Goal: Information Seeking & Learning: Learn about a topic

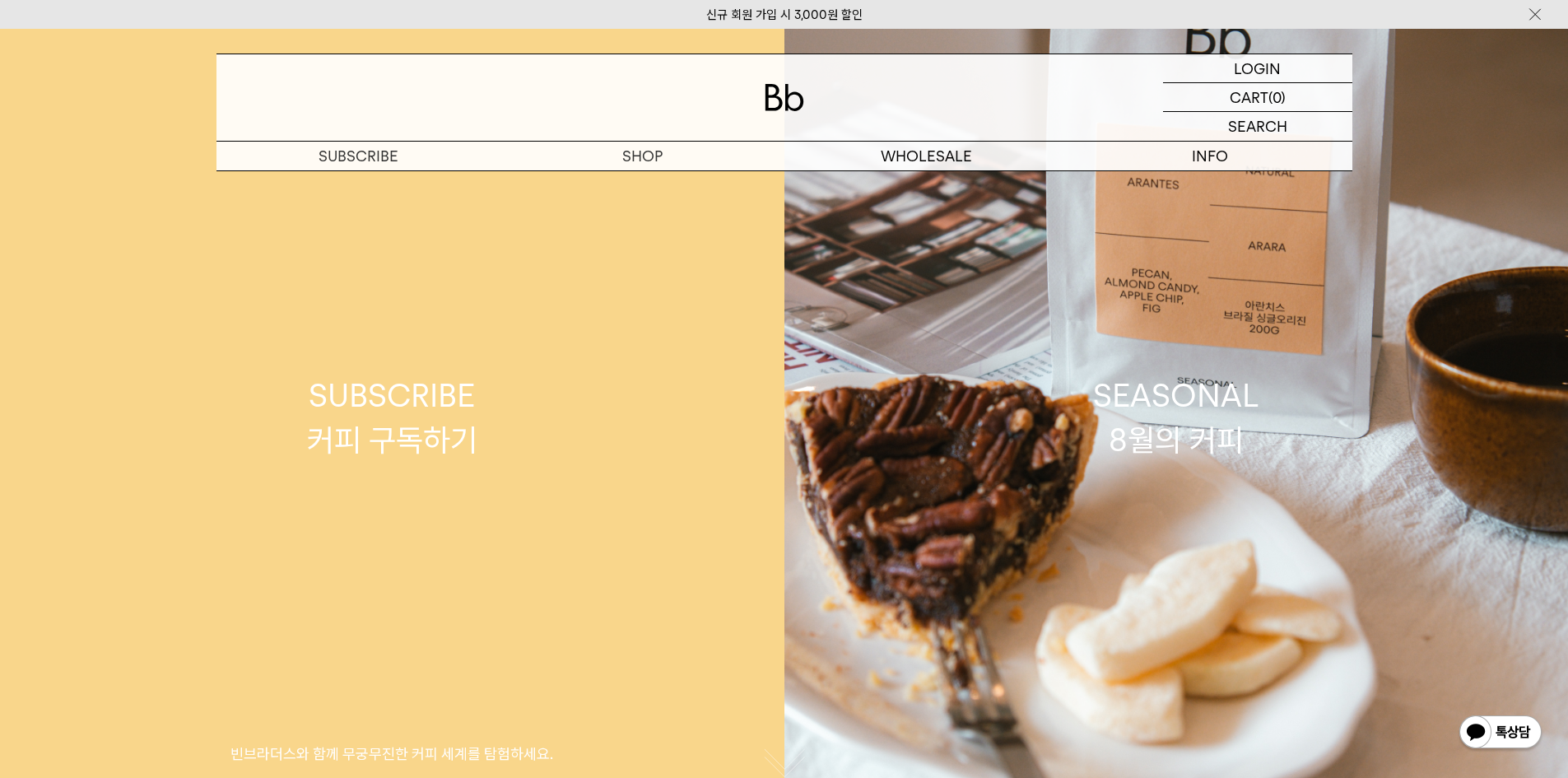
click at [648, 178] on link "SUBSCRIBE 커피 구독하기 빈브라더스와 함께 무궁무진한 커피 세계를 탐험하세요." at bounding box center [392, 418] width 784 height 778
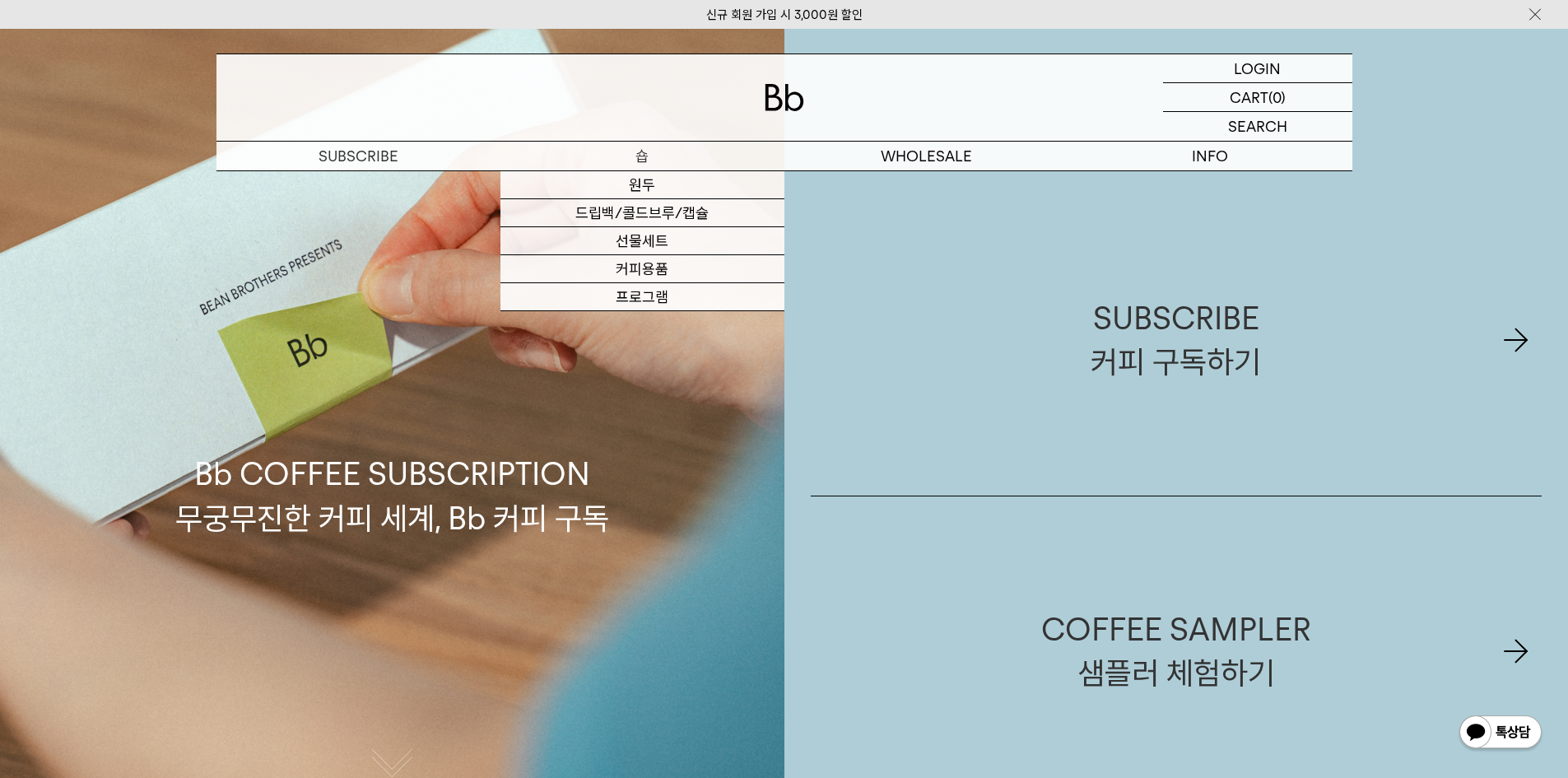
click at [651, 188] on link "원두" at bounding box center [642, 185] width 284 height 28
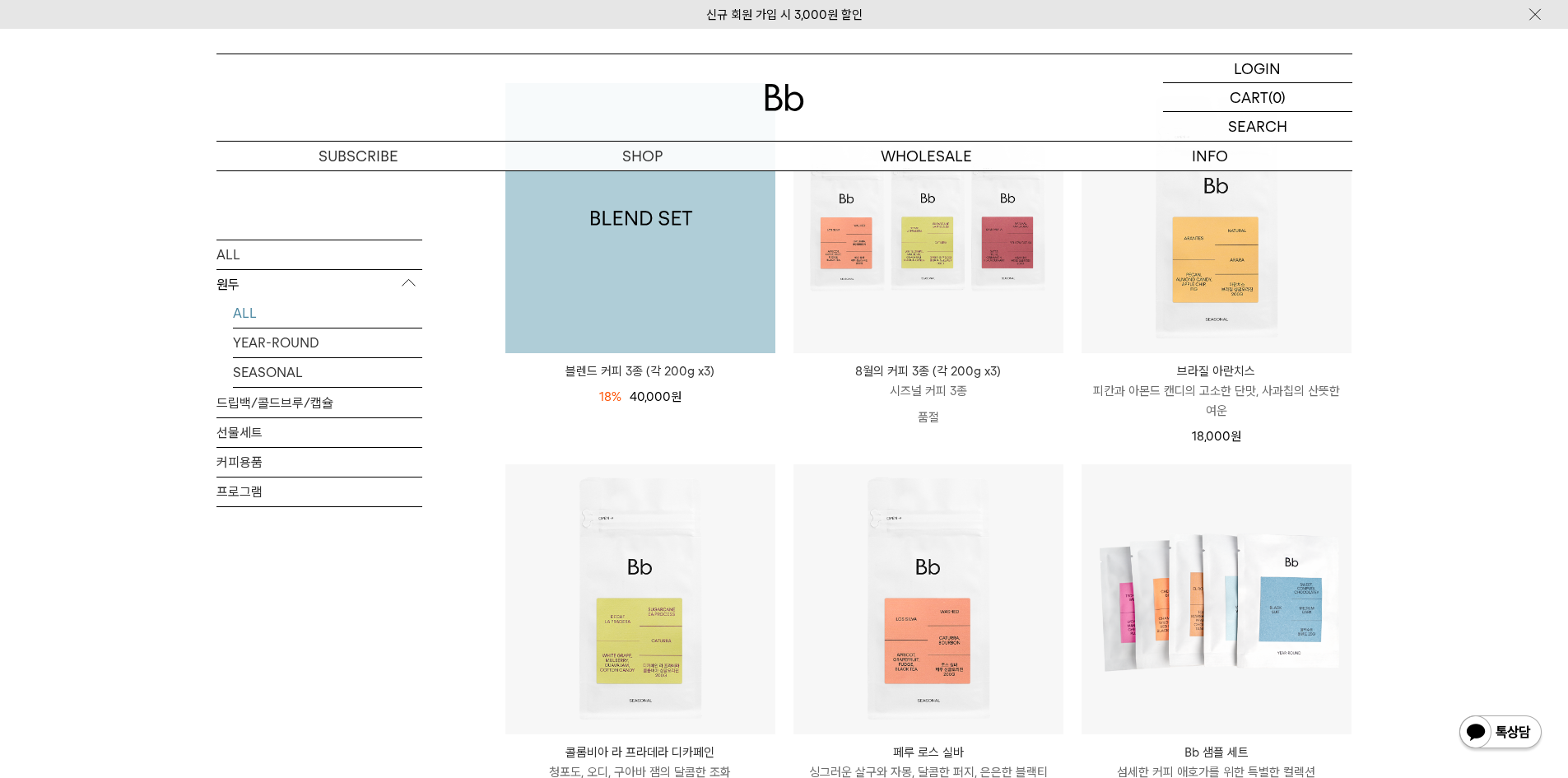
click at [694, 268] on img at bounding box center [640, 218] width 270 height 270
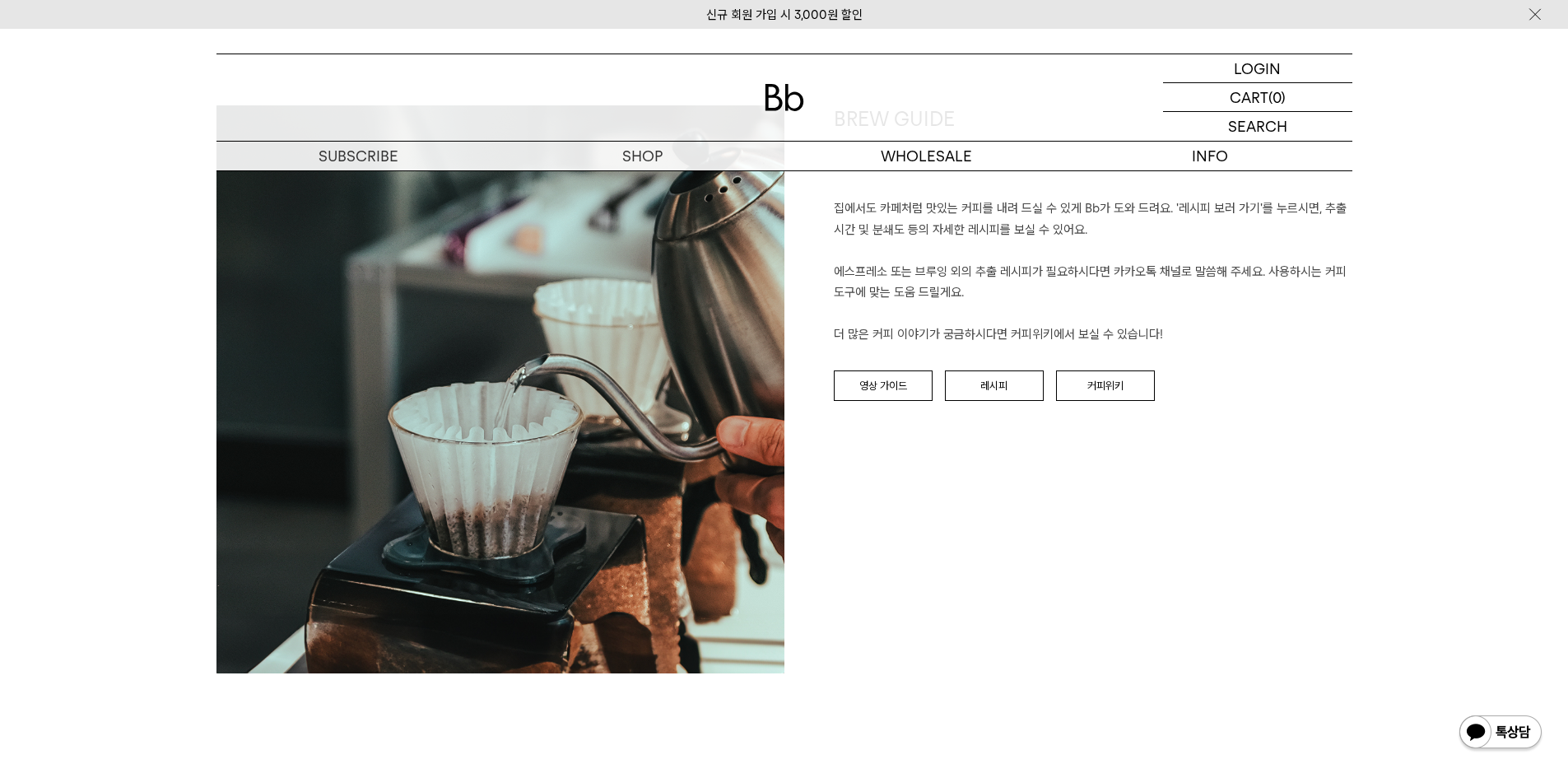
scroll to position [3950, 0]
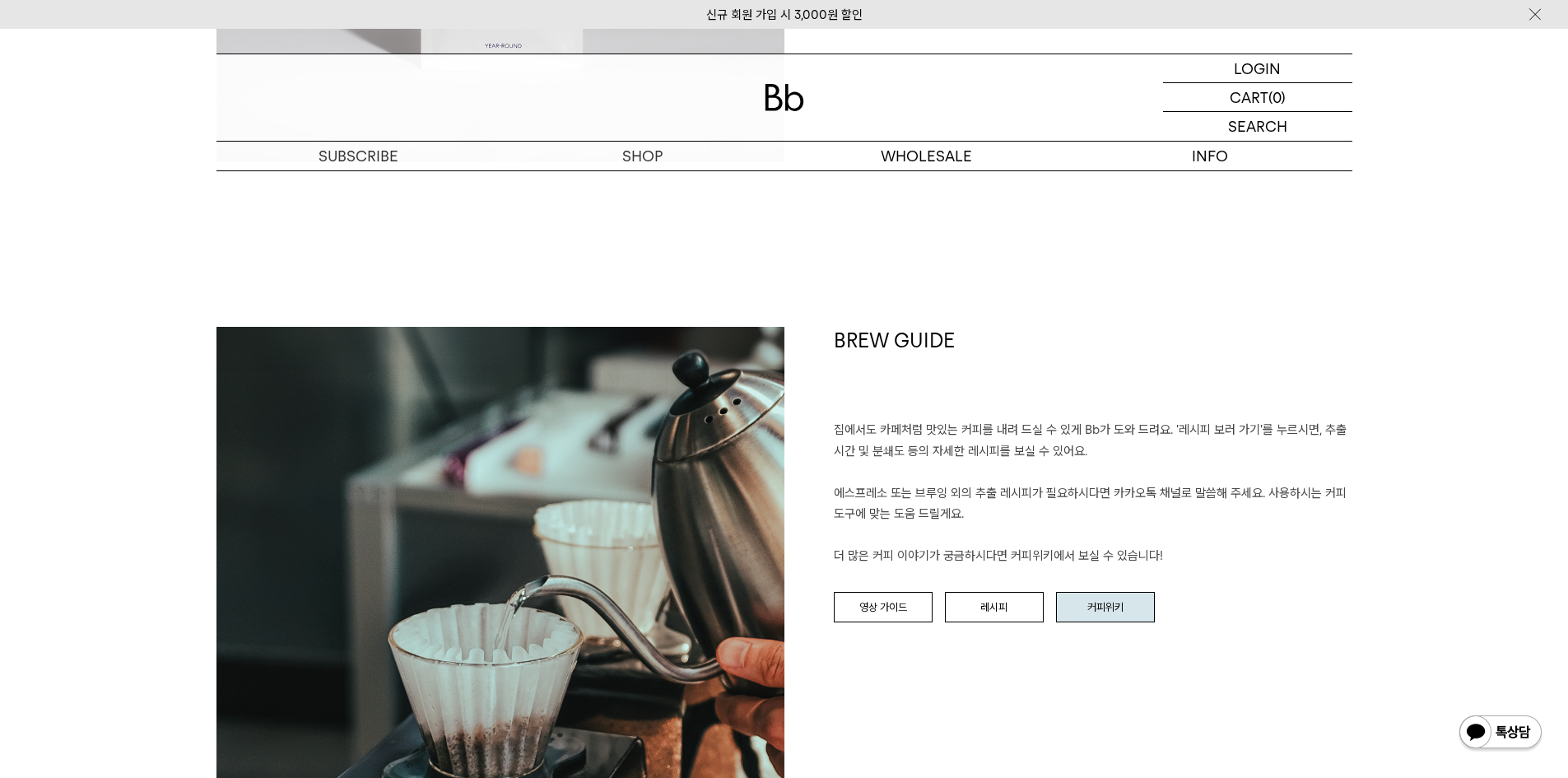
click at [1097, 610] on link "커피위키" at bounding box center [1105, 607] width 99 height 31
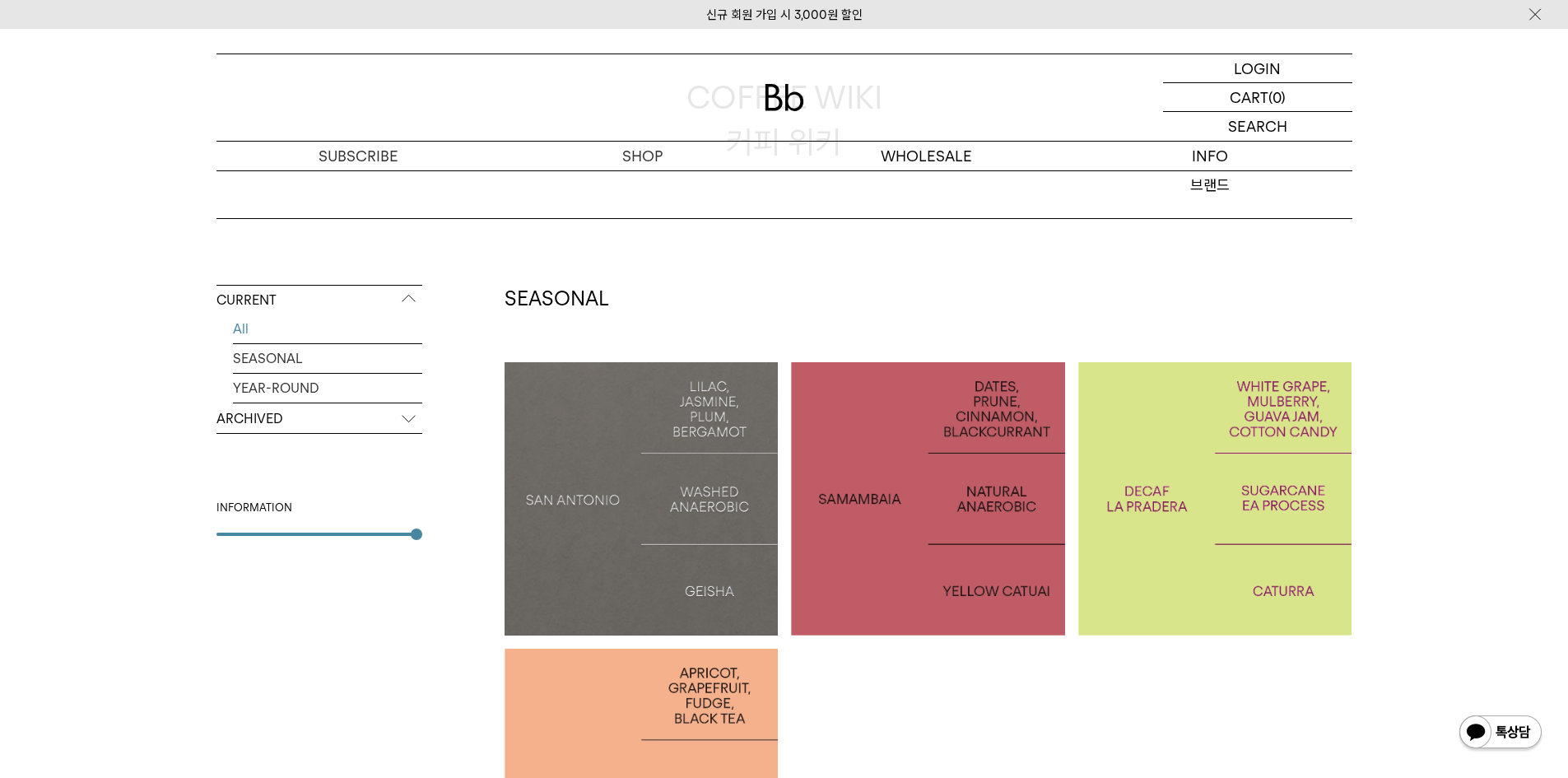
scroll to position [330, 0]
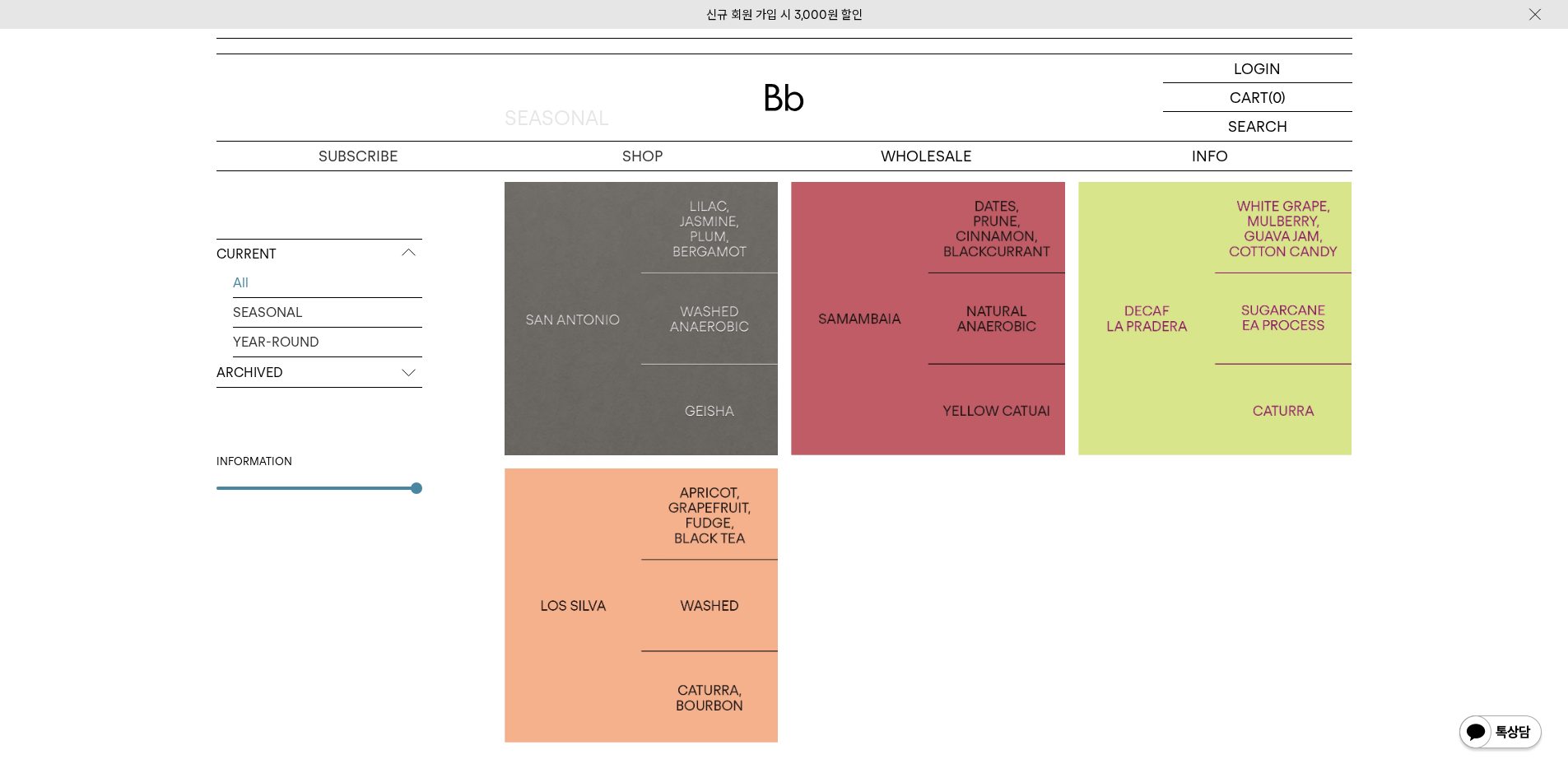
click at [866, 320] on p "BRAZIL SAMAMBAIA" at bounding box center [928, 318] width 274 height 24
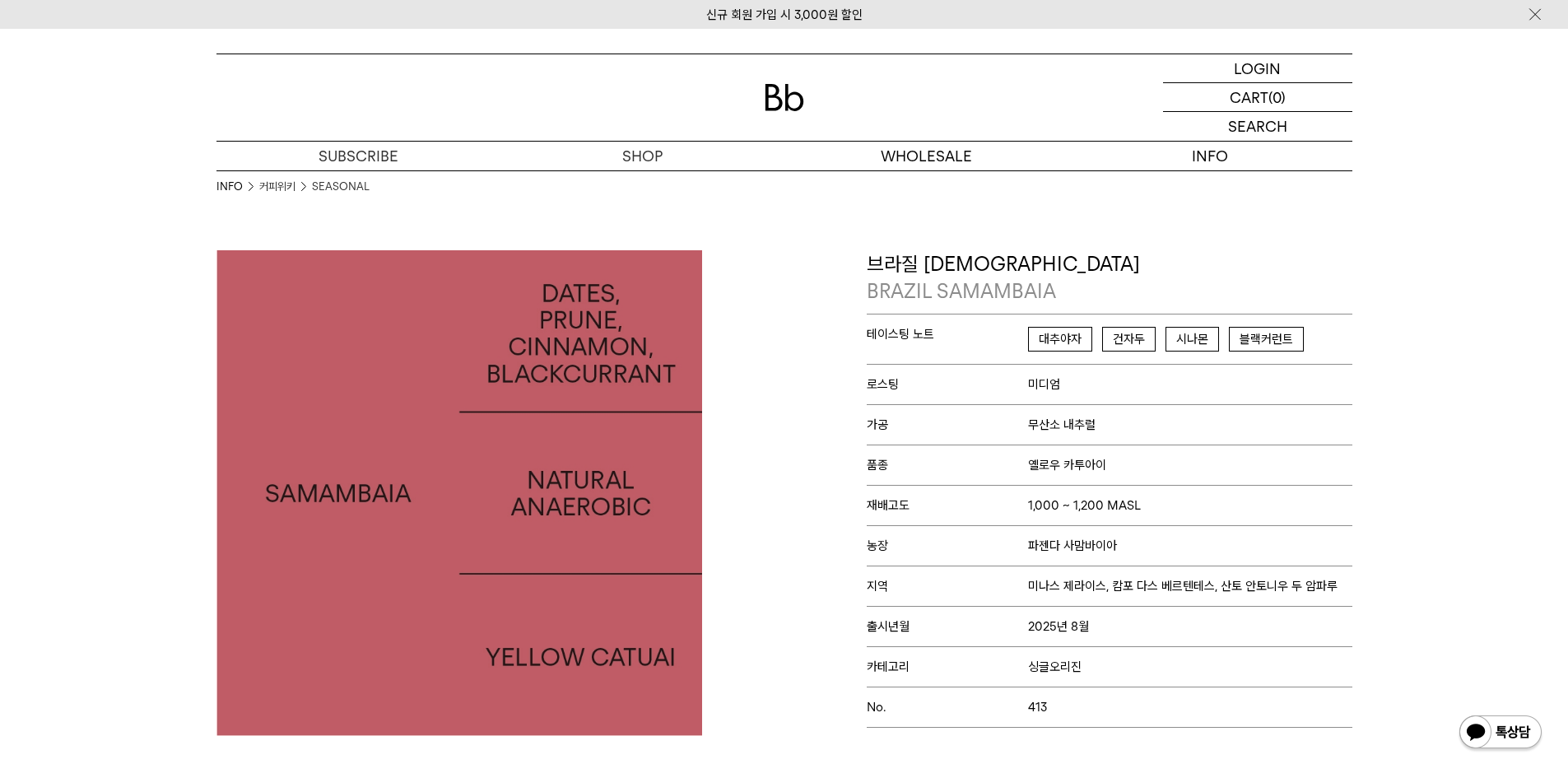
click at [1045, 346] on span "대추야자" at bounding box center [1060, 339] width 65 height 25
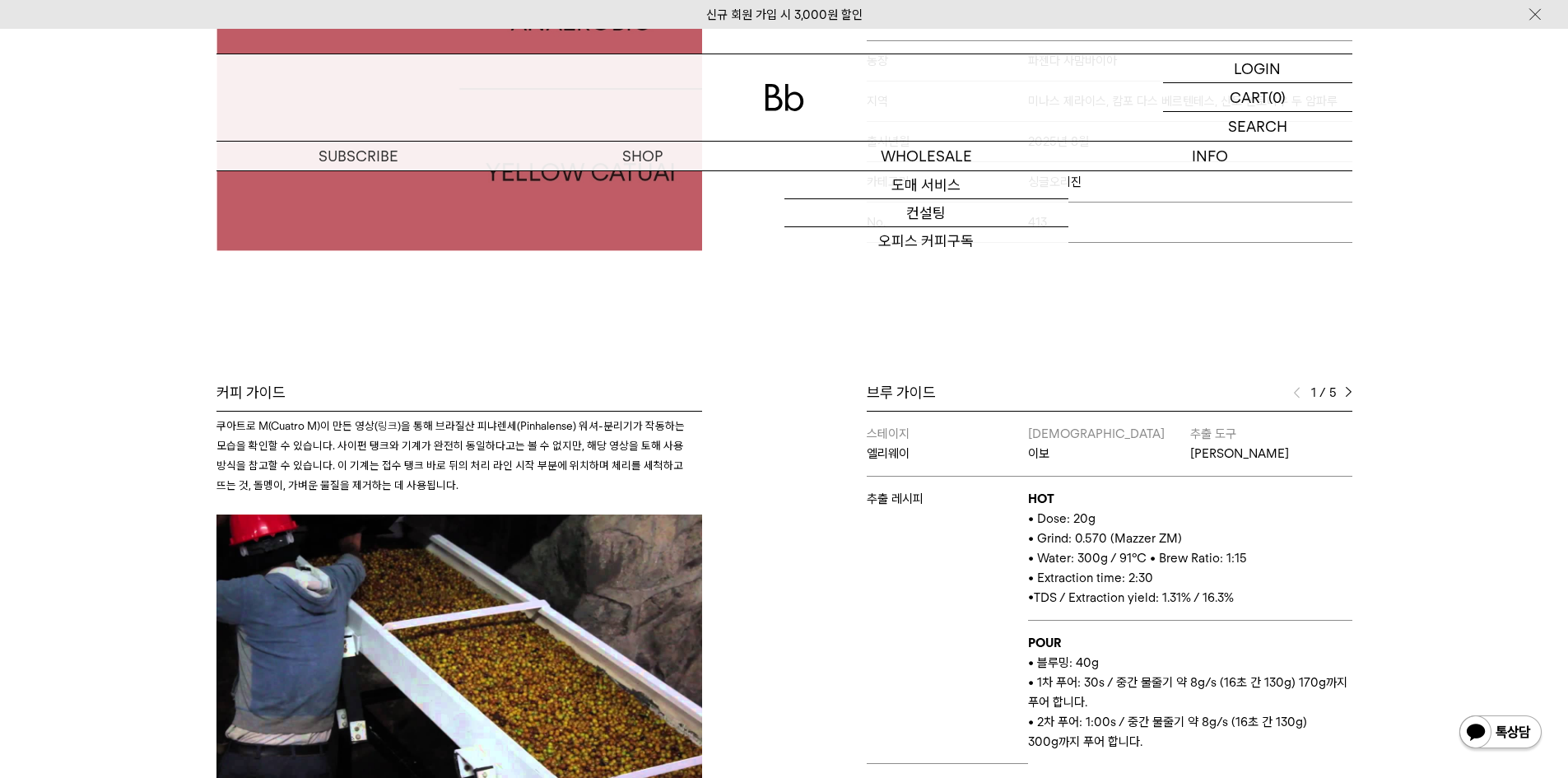
scroll to position [576, 0]
